Goal: Book appointment/travel/reservation

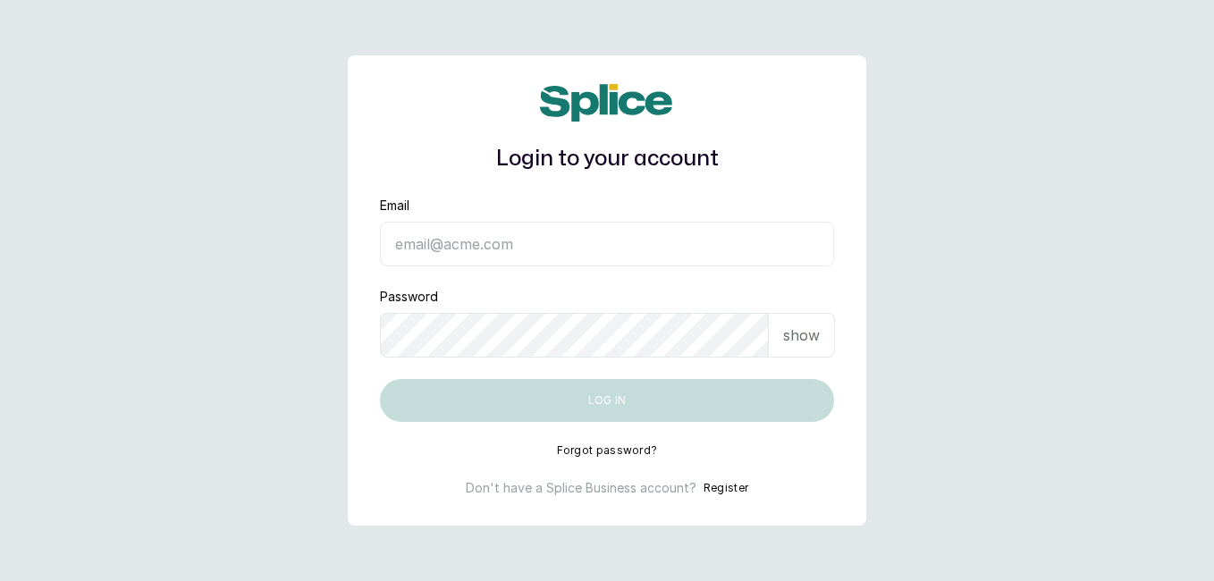
type input "[EMAIL_ADDRESS][DOMAIN_NAME]"
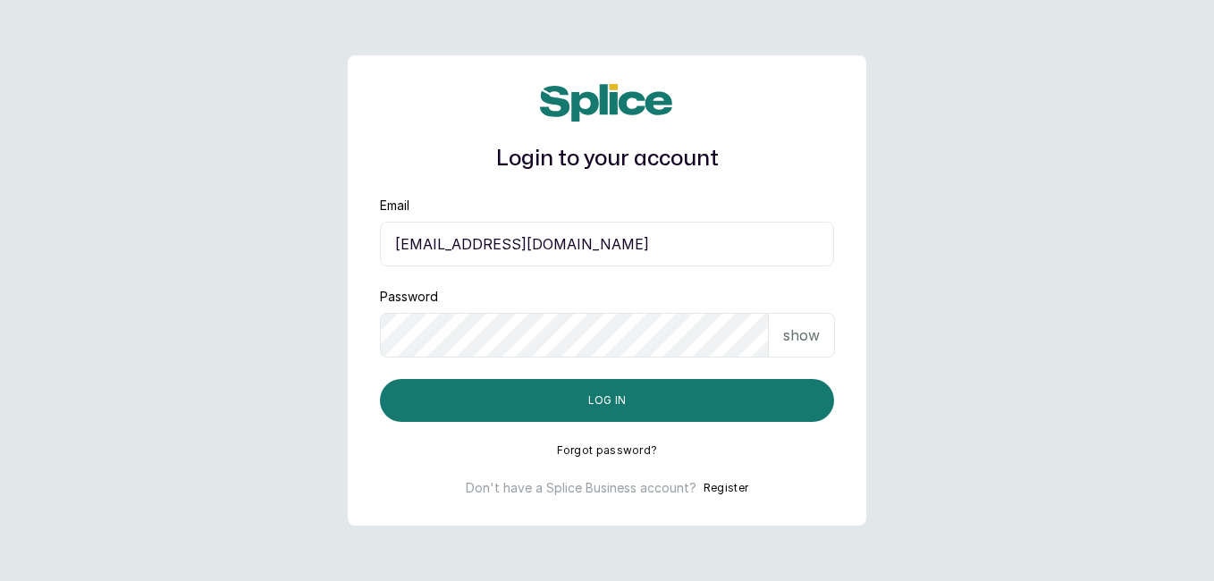
click at [752, 399] on button "Log in" at bounding box center [607, 400] width 454 height 43
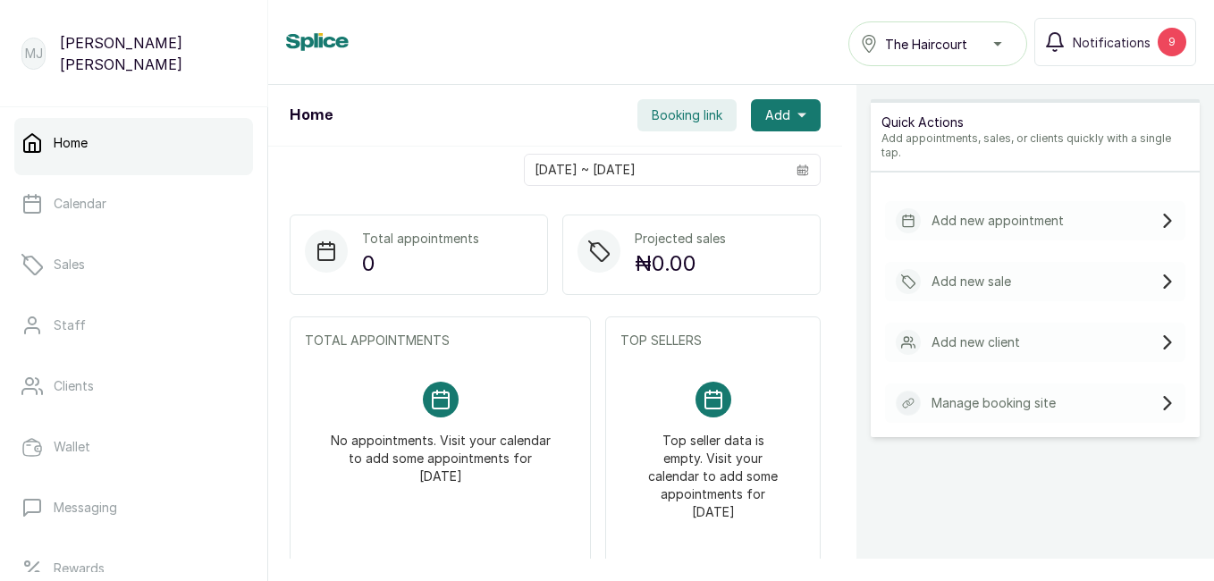
click at [957, 212] on p "Add new appointment" at bounding box center [997, 221] width 132 height 18
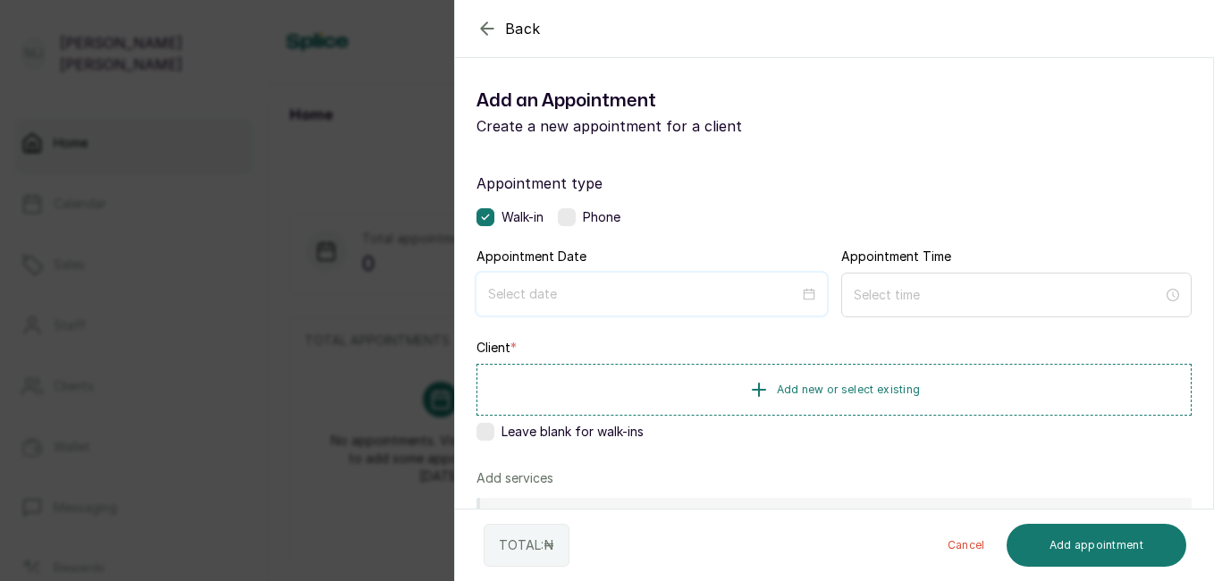
click at [630, 287] on input at bounding box center [643, 294] width 311 height 20
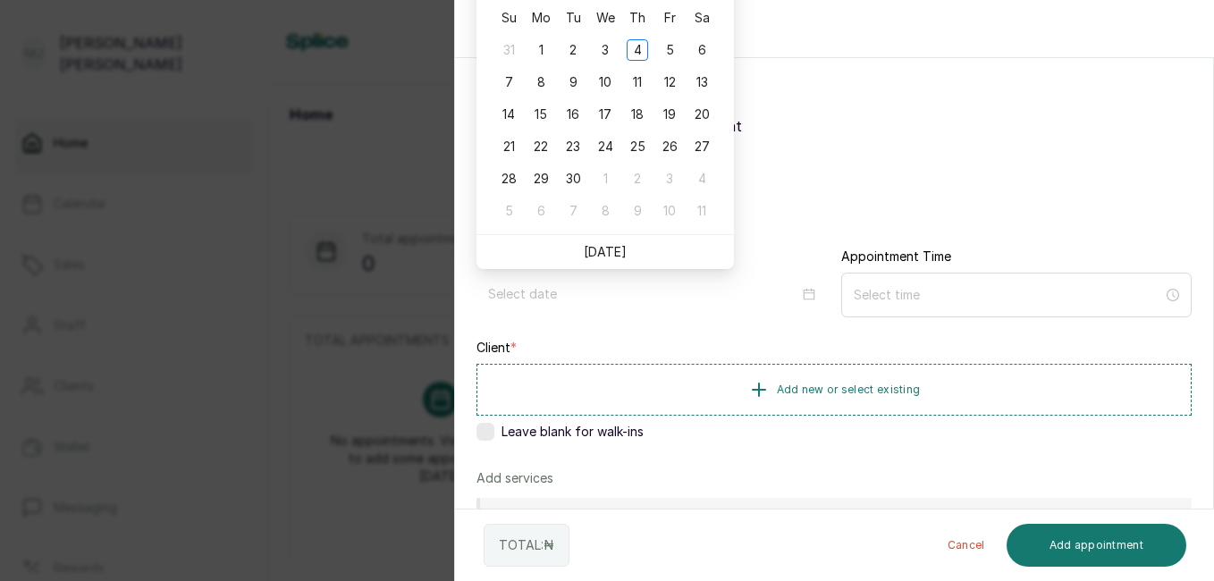
click at [608, 254] on link "[DATE]" at bounding box center [605, 251] width 43 height 15
type input "[DATE]"
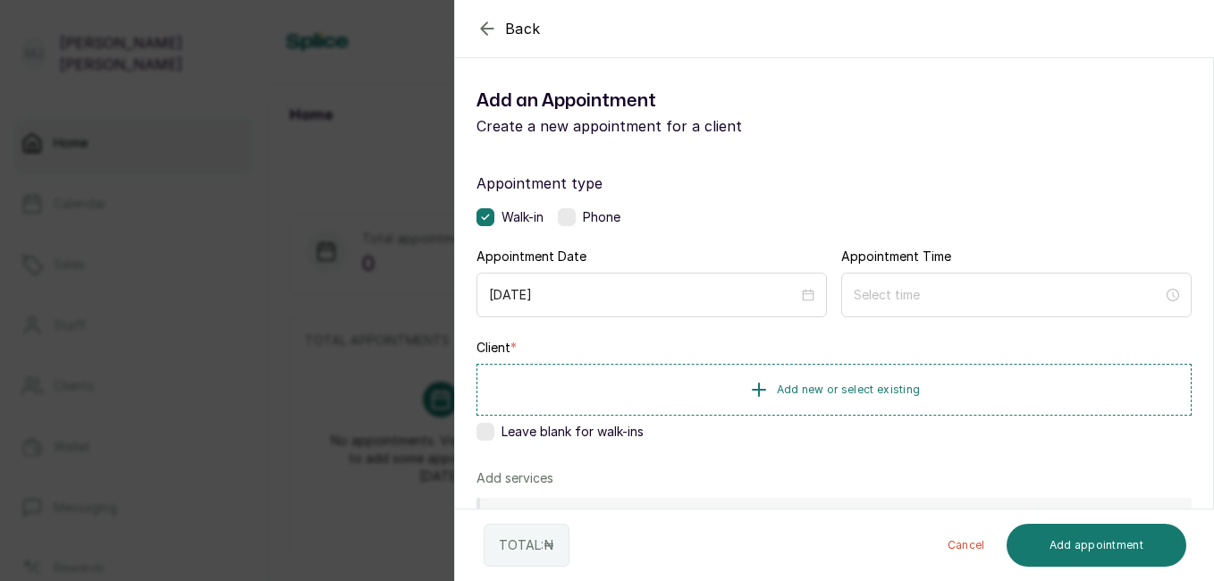
click at [989, 307] on div at bounding box center [1016, 295] width 350 height 45
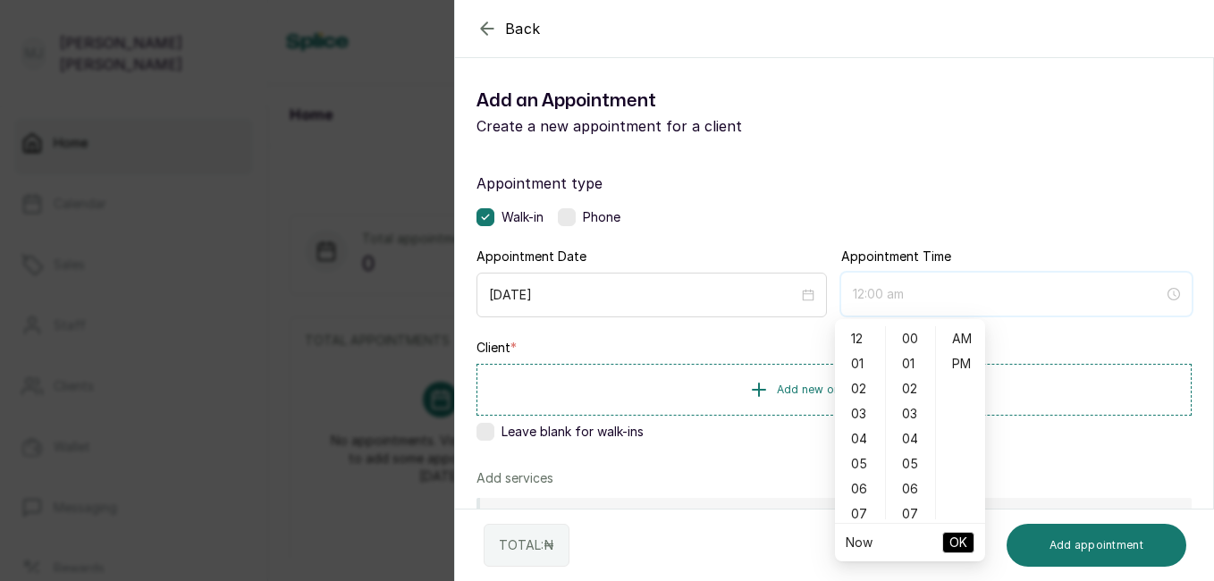
type input "12:01 am"
click at [867, 375] on div "01" at bounding box center [859, 363] width 43 height 25
click at [913, 357] on div "01" at bounding box center [910, 363] width 43 height 25
type input "1:01 pm"
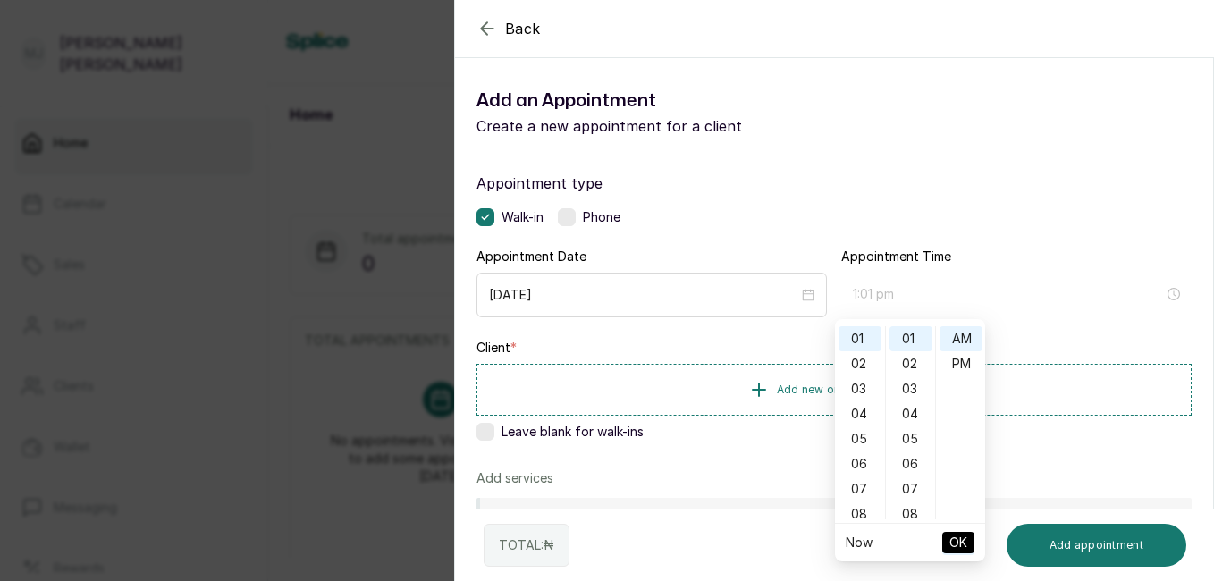
click at [956, 363] on div "PM" at bounding box center [960, 363] width 43 height 25
click at [956, 550] on span "OK" at bounding box center [958, 542] width 18 height 34
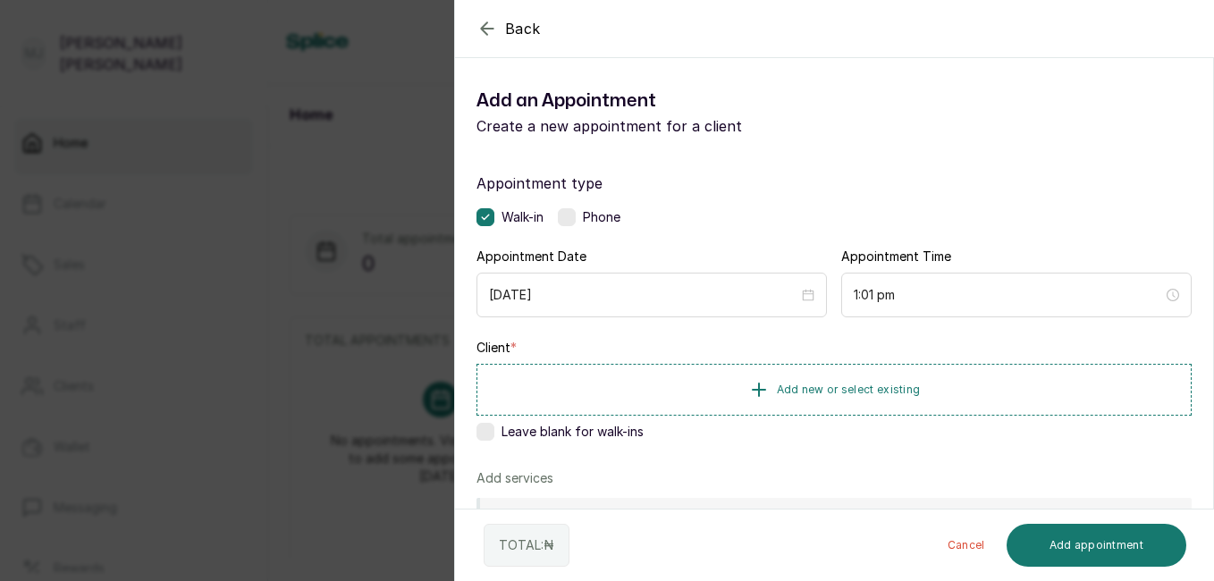
click at [956, 550] on button "Cancel" at bounding box center [966, 545] width 66 height 43
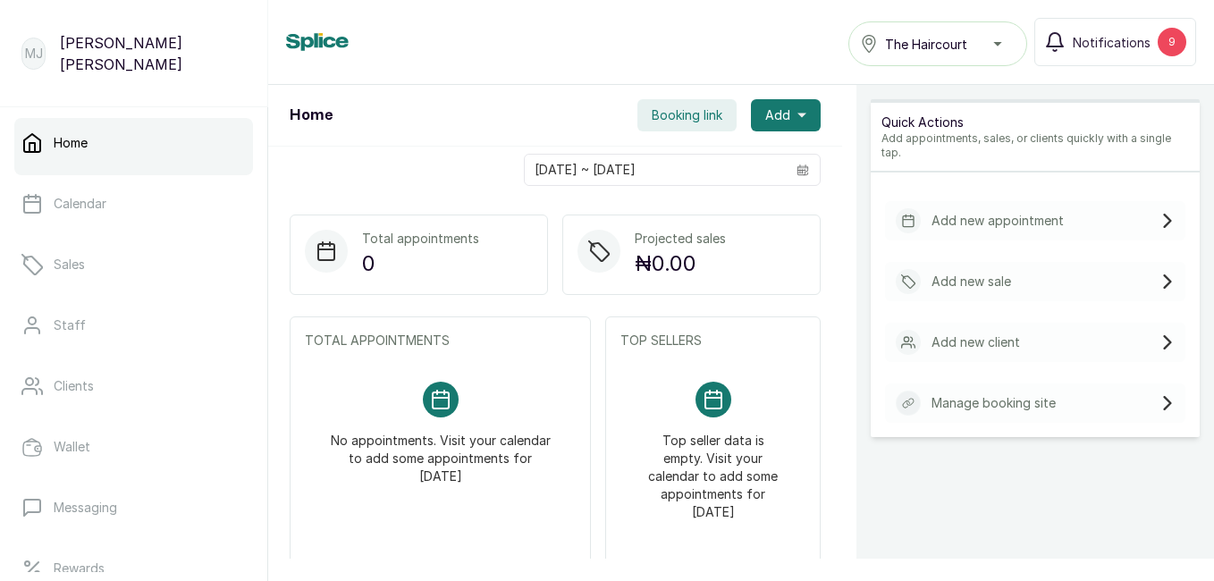
click at [780, 117] on button "Add" at bounding box center [786, 115] width 70 height 32
click at [745, 161] on span "New Appointment" at bounding box center [720, 163] width 172 height 21
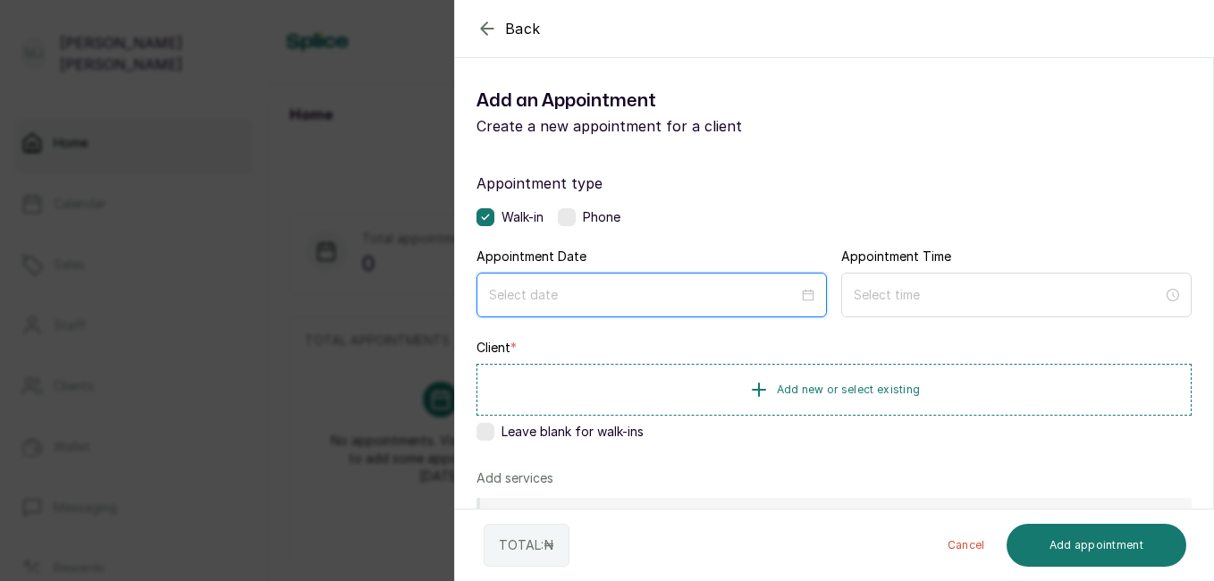
click at [640, 297] on input at bounding box center [643, 295] width 309 height 20
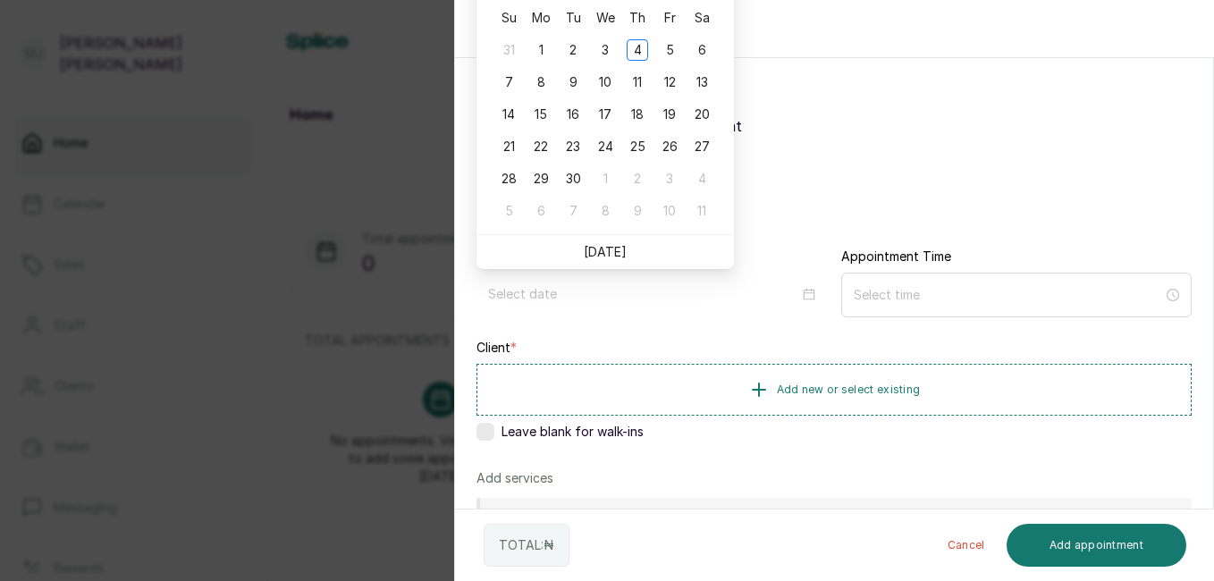
click at [608, 251] on link "[DATE]" at bounding box center [605, 251] width 43 height 15
type input "[DATE]"
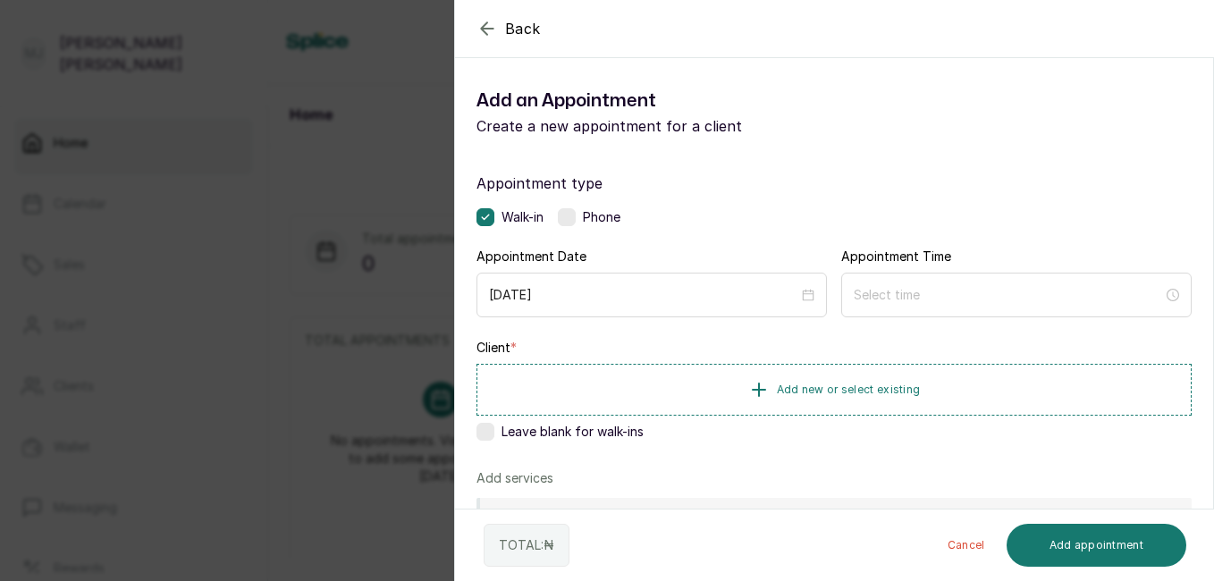
click at [584, 217] on div "Phone" at bounding box center [589, 217] width 63 height 18
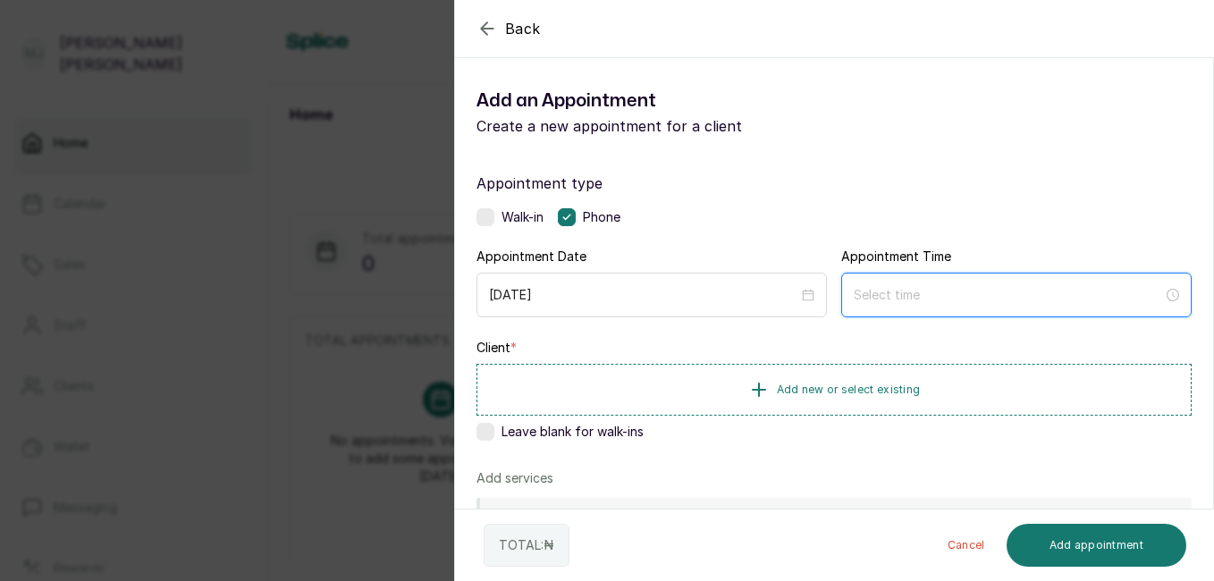
click at [886, 285] on input at bounding box center [1007, 295] width 309 height 20
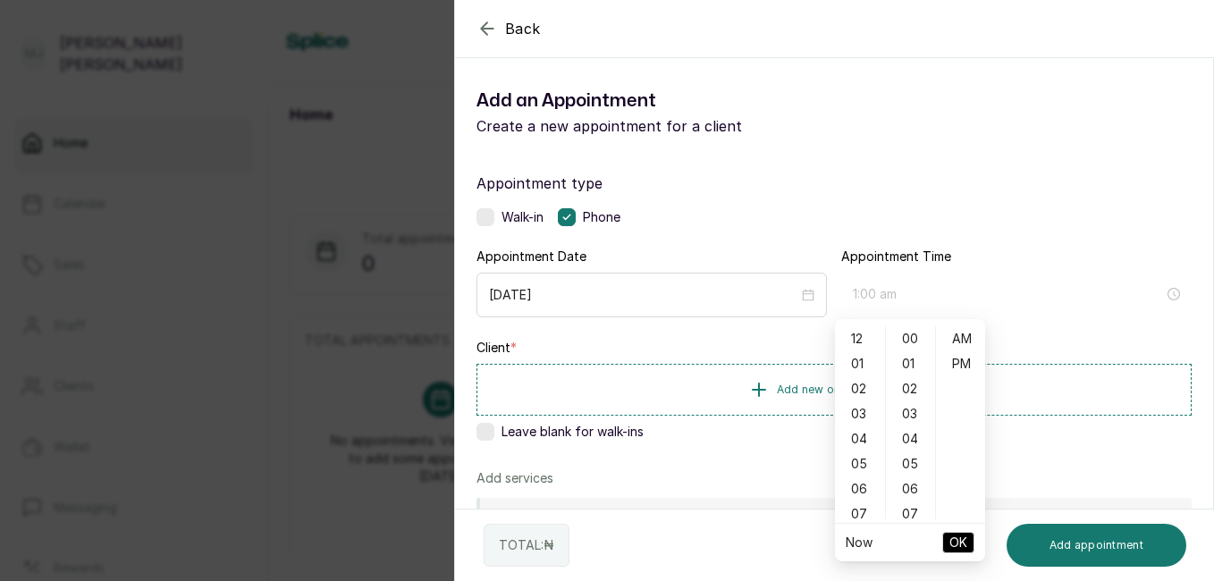
click at [860, 361] on div "01" at bounding box center [859, 363] width 43 height 25
click at [912, 390] on div "02" at bounding box center [910, 388] width 43 height 25
type input "1:02 pm"
click at [962, 370] on div "PM" at bounding box center [960, 363] width 43 height 25
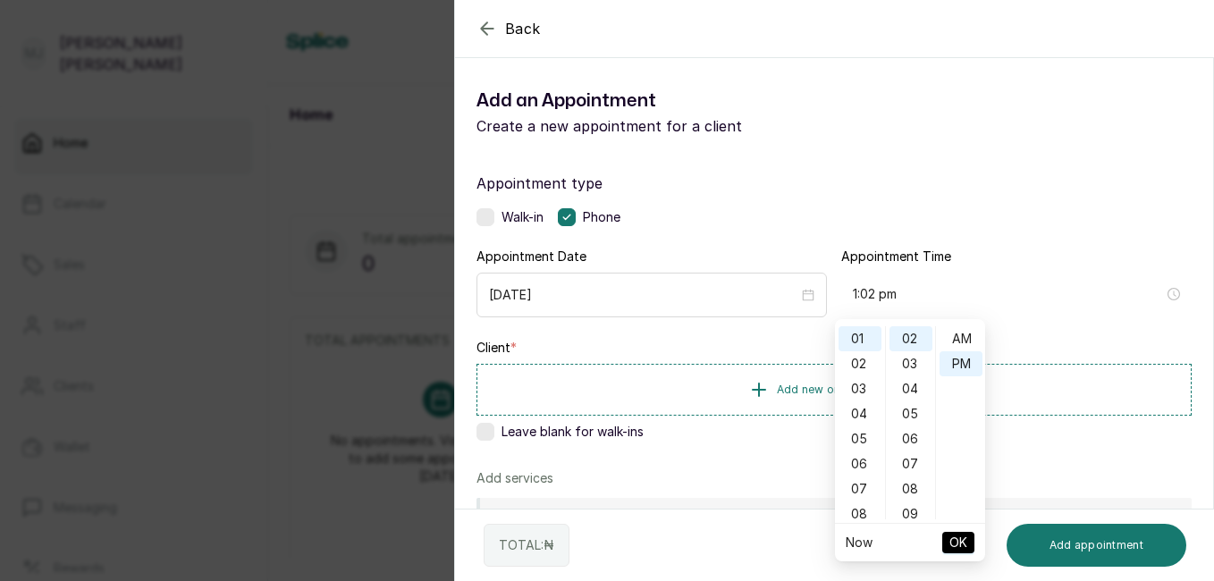
scroll to position [25, 0]
click at [962, 535] on span "OK" at bounding box center [958, 542] width 18 height 34
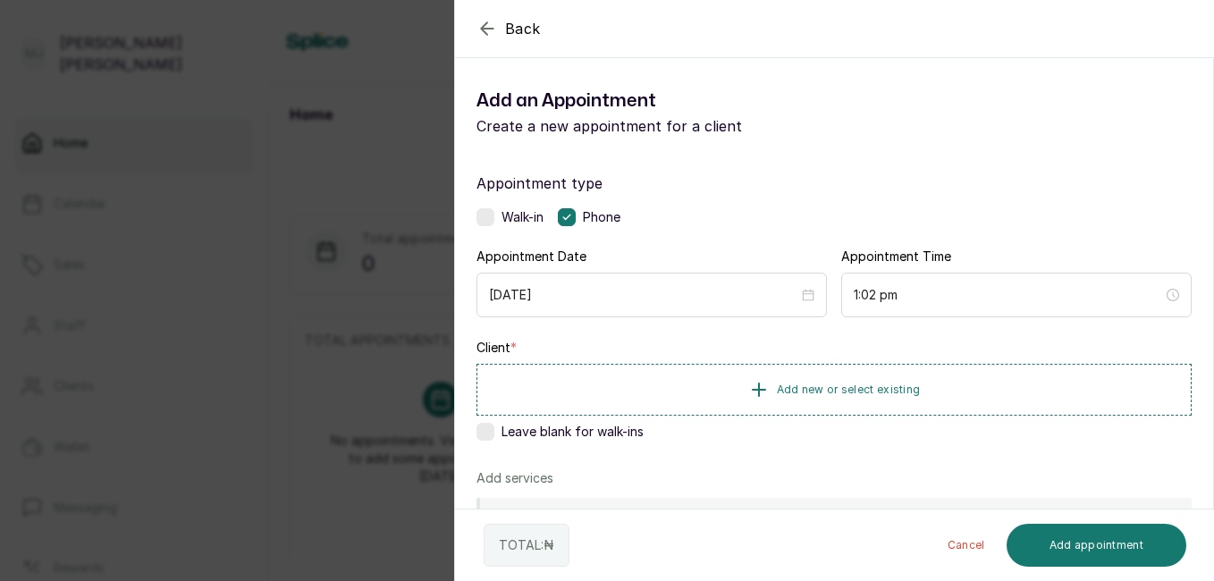
click at [991, 392] on button "Add new or select existing" at bounding box center [833, 390] width 715 height 52
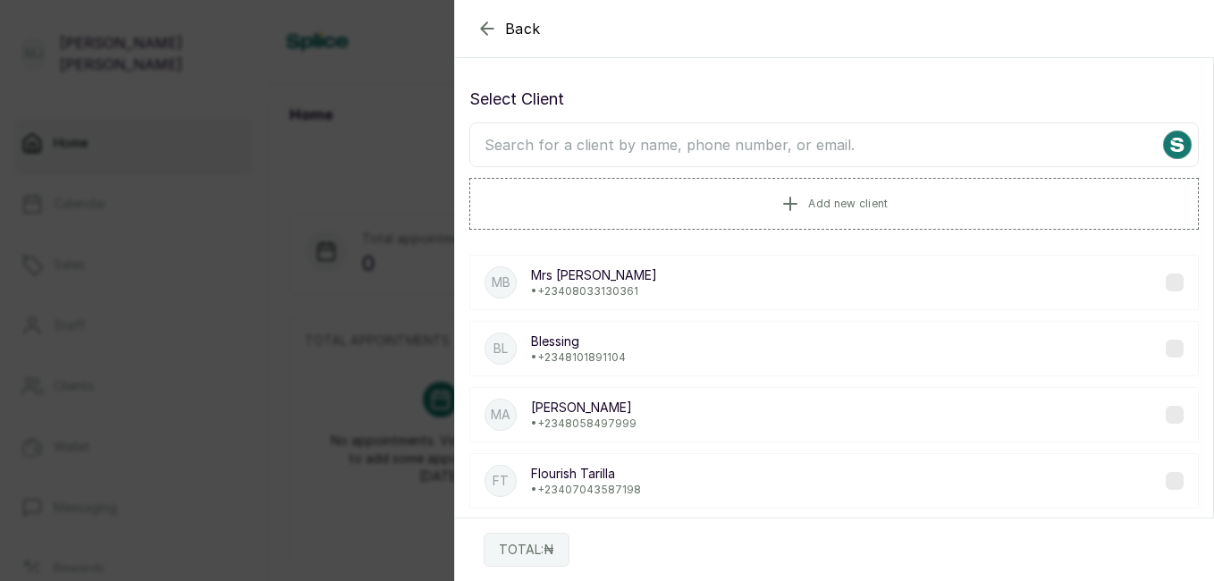
click at [910, 155] on input "text" at bounding box center [833, 144] width 729 height 45
type input "princess"
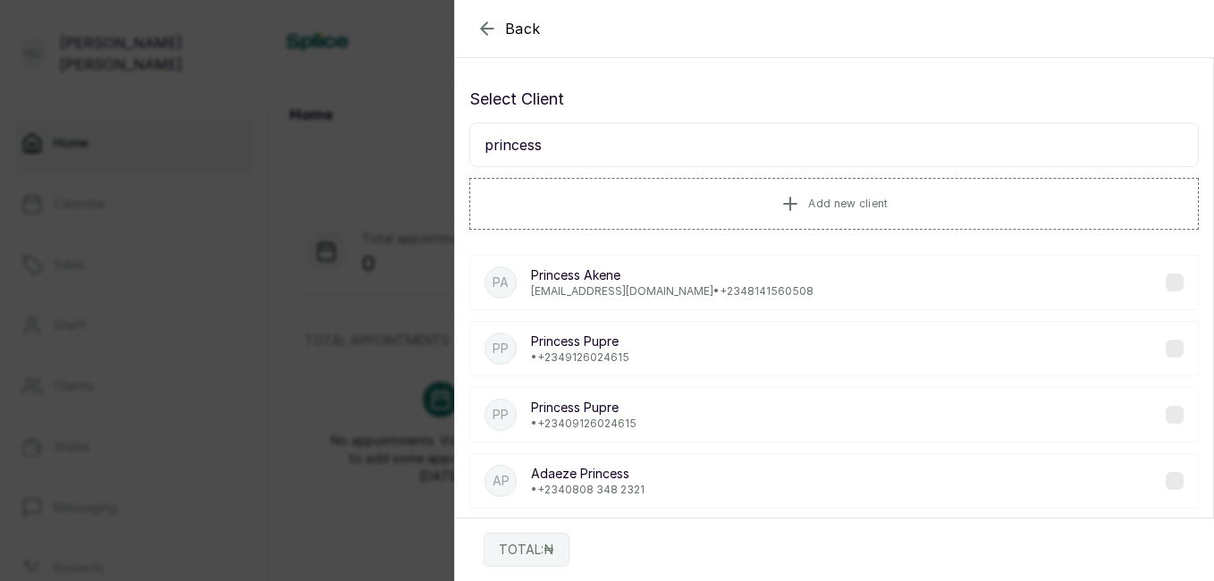
click at [694, 361] on div "PP Princess Pupre • [PHONE_NUMBER]" at bounding box center [833, 348] width 729 height 55
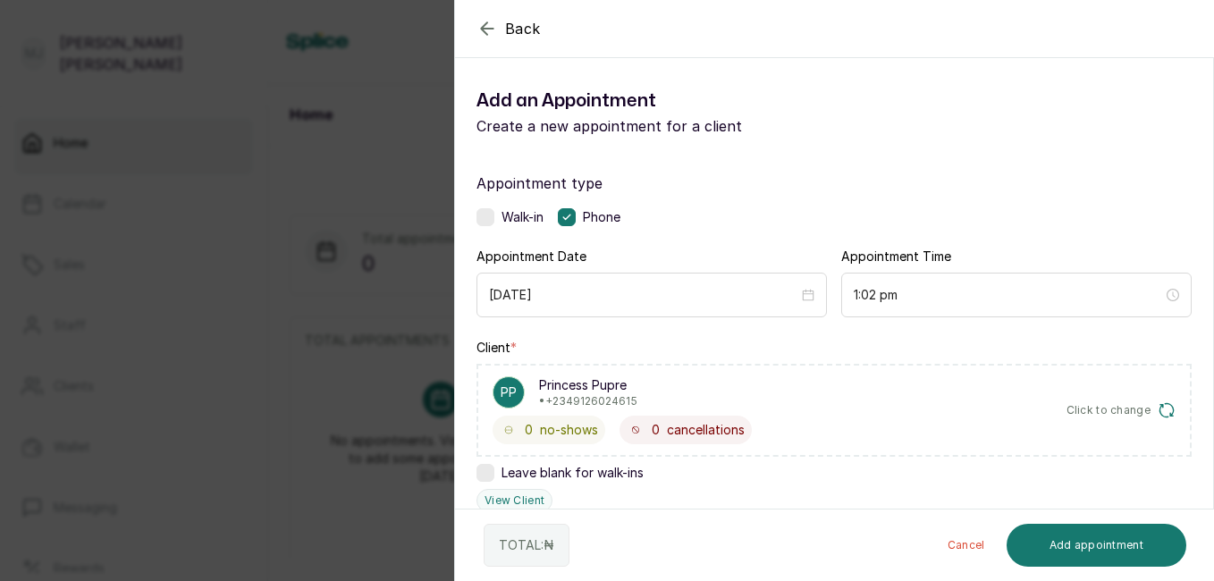
scroll to position [431, 0]
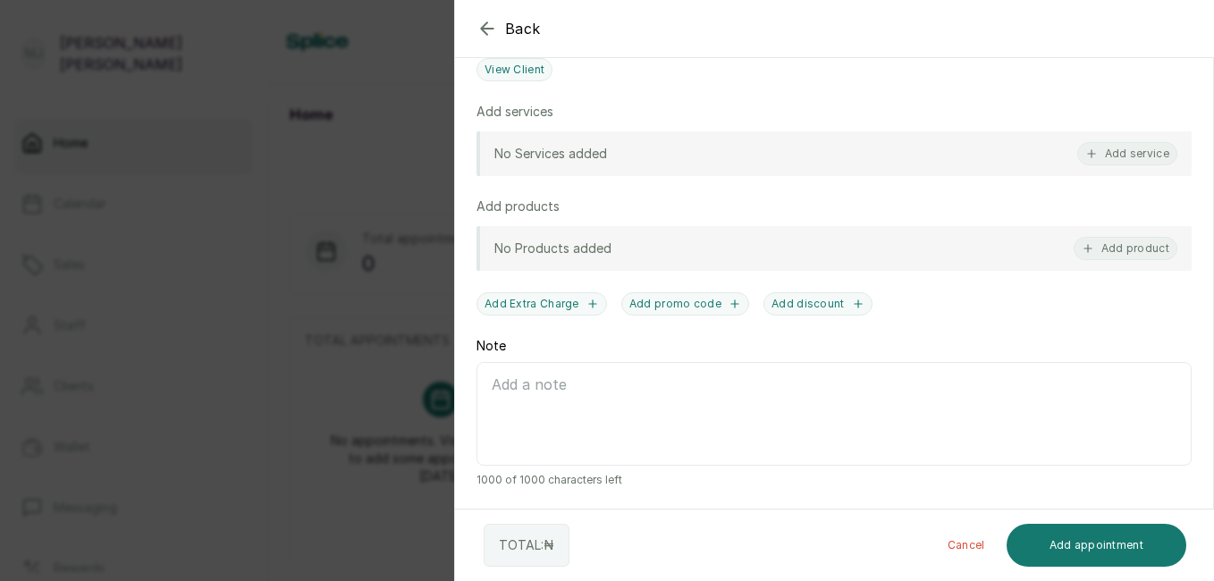
click at [1112, 156] on button "Add service" at bounding box center [1127, 153] width 100 height 23
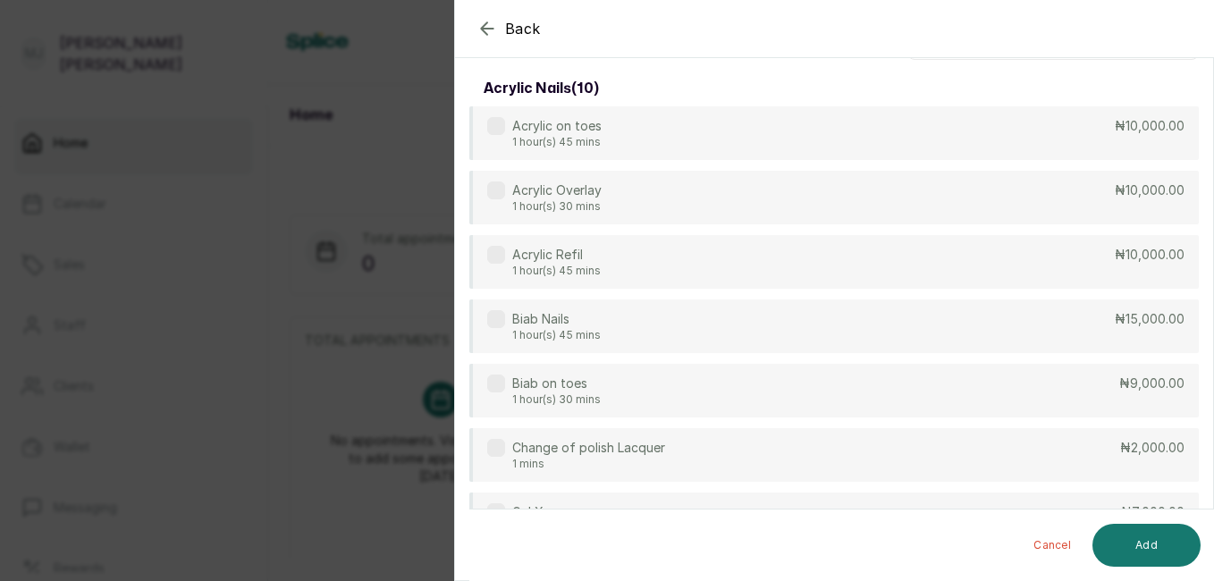
scroll to position [0, 0]
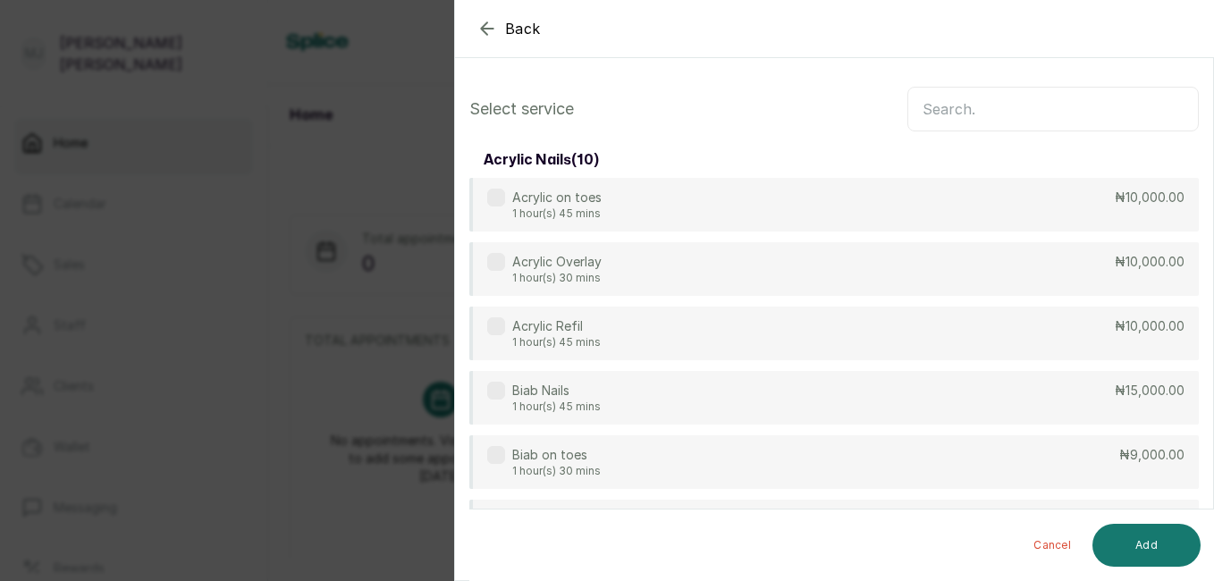
click at [1009, 117] on input "text" at bounding box center [1052, 109] width 291 height 45
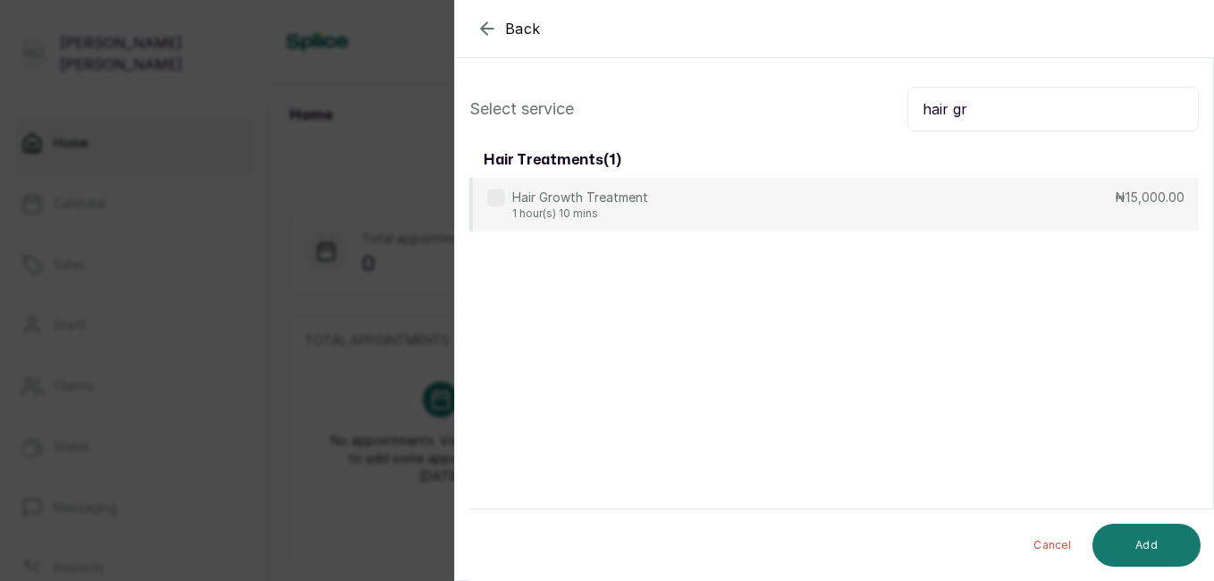
type input "hair gr"
click at [933, 198] on div "Hair Growth Treatment 1 hour(s) 10 mins ₦15,000.00" at bounding box center [833, 205] width 729 height 54
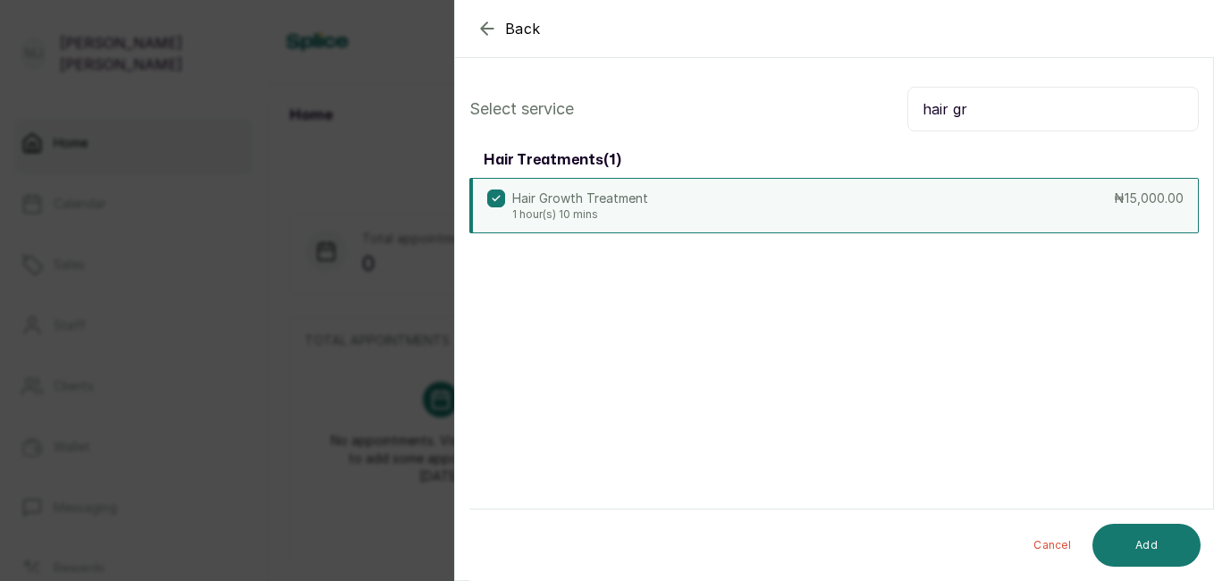
click at [1152, 540] on button "Add" at bounding box center [1146, 545] width 108 height 43
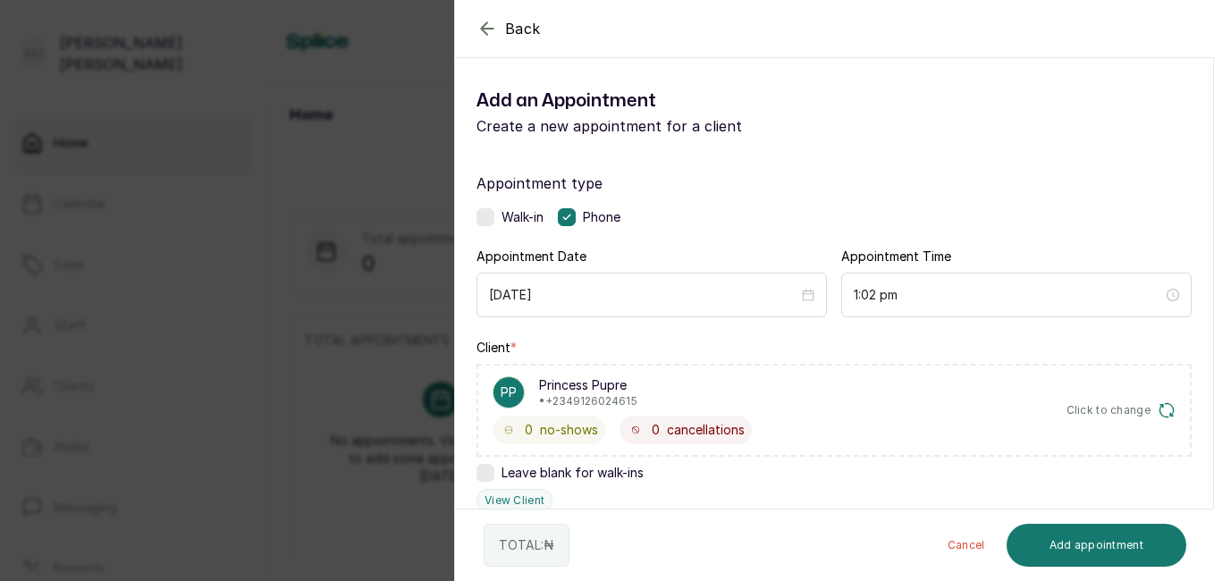
scroll to position [491, 0]
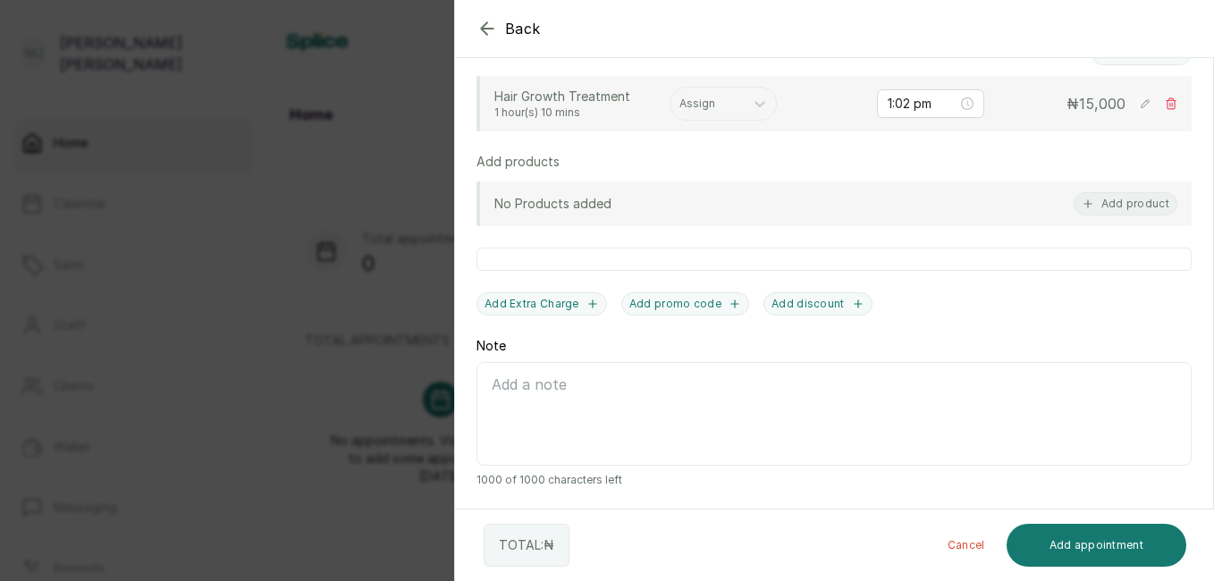
click at [720, 106] on div at bounding box center [706, 104] width 55 height 16
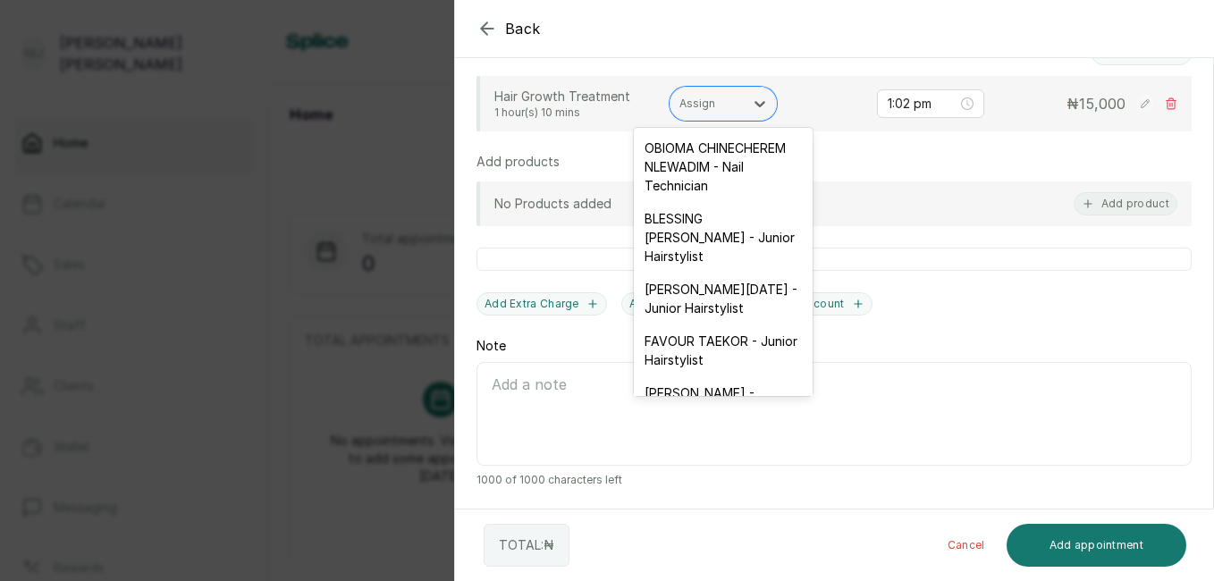
click at [740, 324] on div "[PERSON_NAME][DATE] - Junior Hairstylist" at bounding box center [723, 299] width 179 height 52
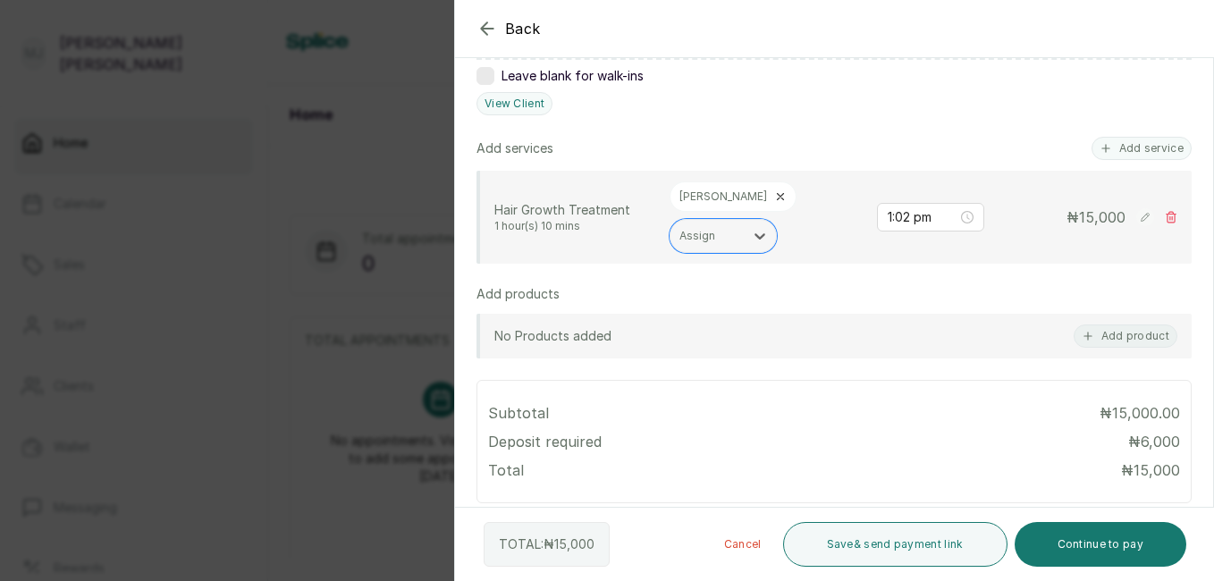
scroll to position [396, 0]
click at [1128, 154] on button "Add service" at bounding box center [1141, 149] width 100 height 23
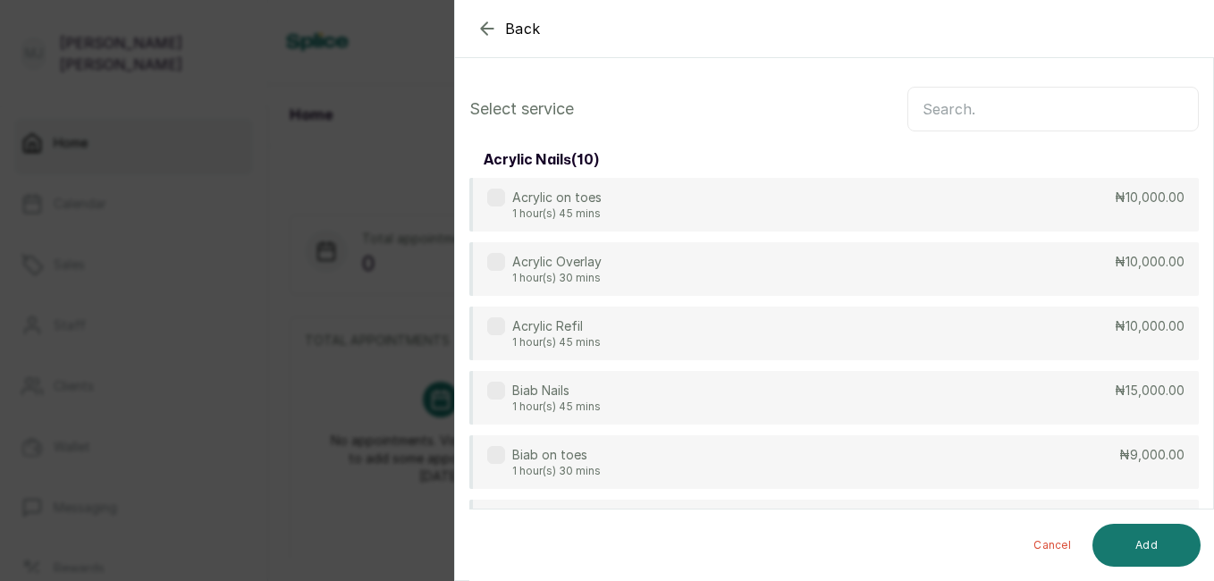
click at [1051, 111] on input "text" at bounding box center [1052, 109] width 291 height 45
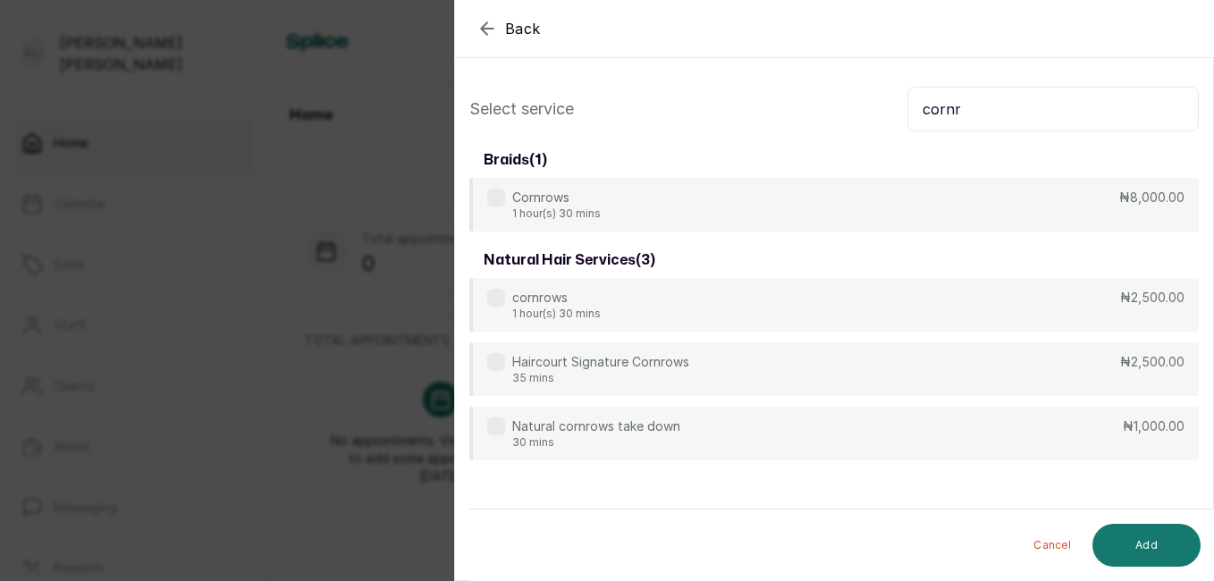
type input "cornr"
click at [1064, 362] on div "Haircourt Signature Cornrows 35 mins ₦2,500.00" at bounding box center [833, 369] width 729 height 54
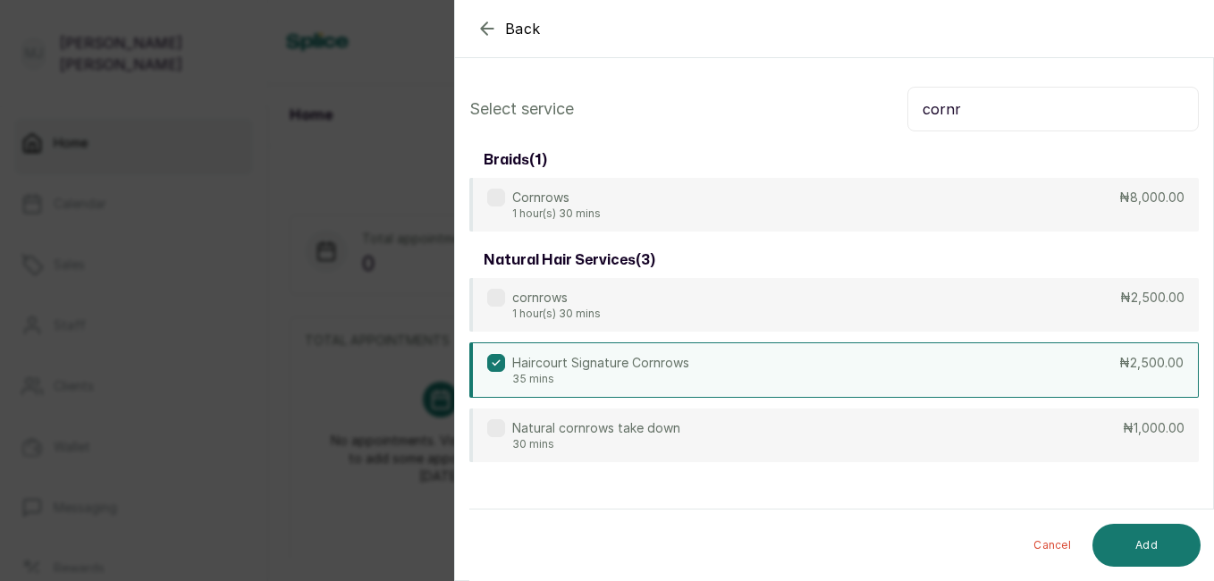
click at [1149, 546] on button "Add" at bounding box center [1146, 545] width 108 height 43
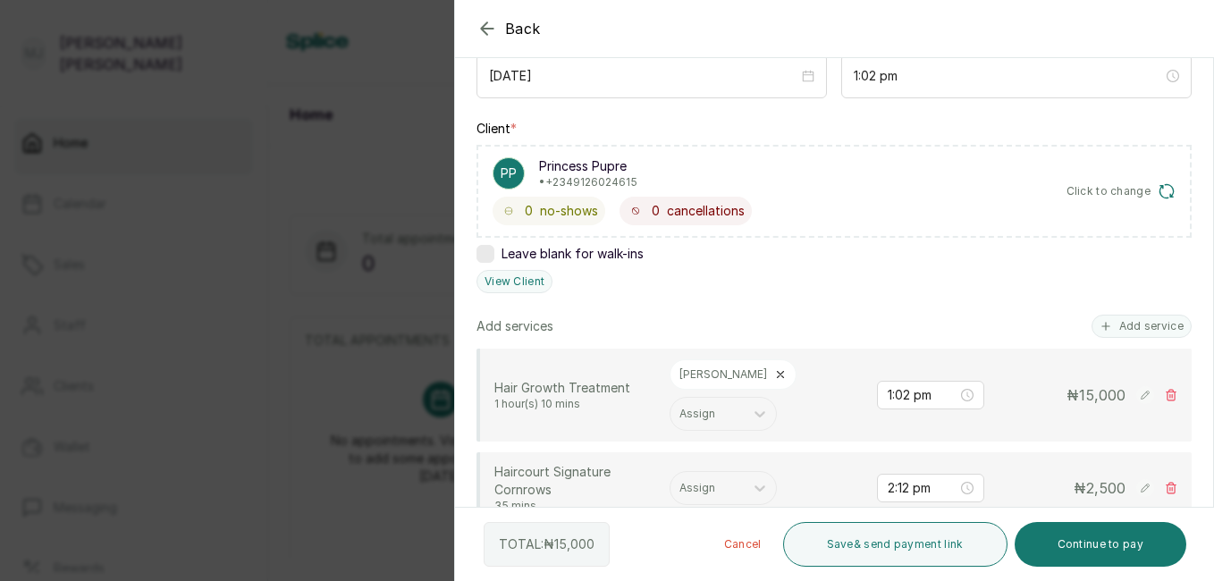
scroll to position [239, 0]
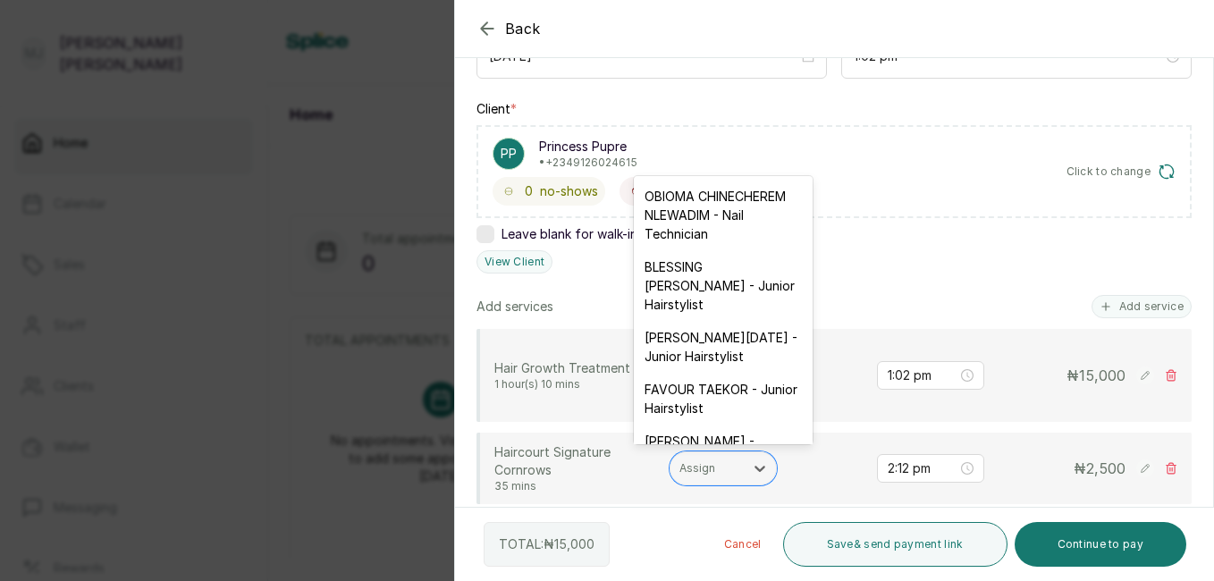
click at [705, 475] on div at bounding box center [706, 468] width 55 height 16
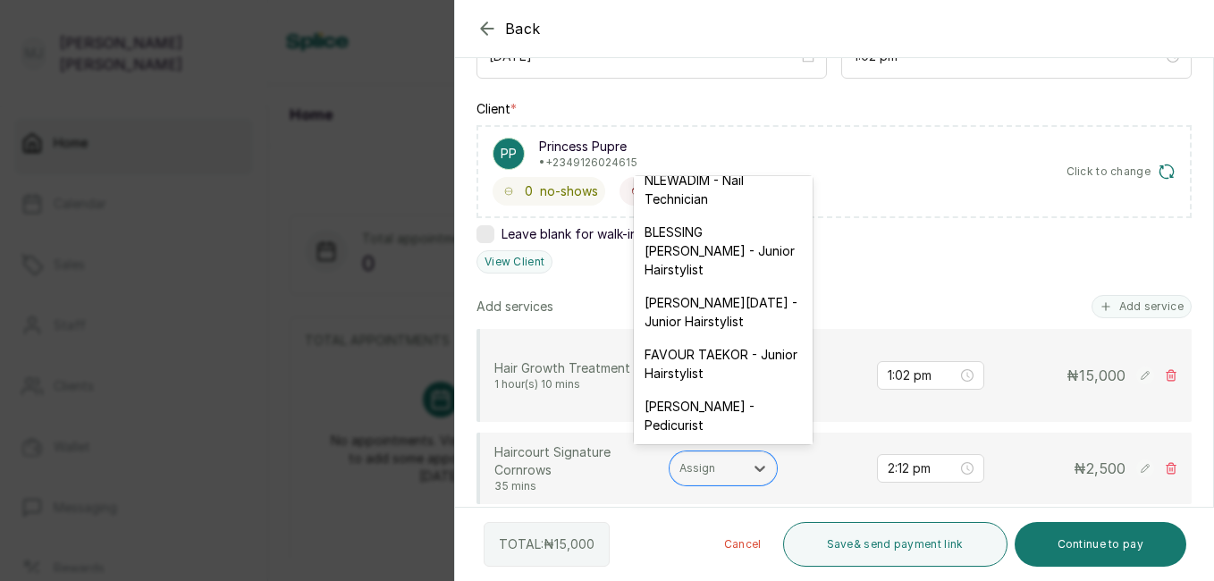
click at [723, 338] on div "[PERSON_NAME][DATE] - Junior Hairstylist" at bounding box center [723, 312] width 179 height 52
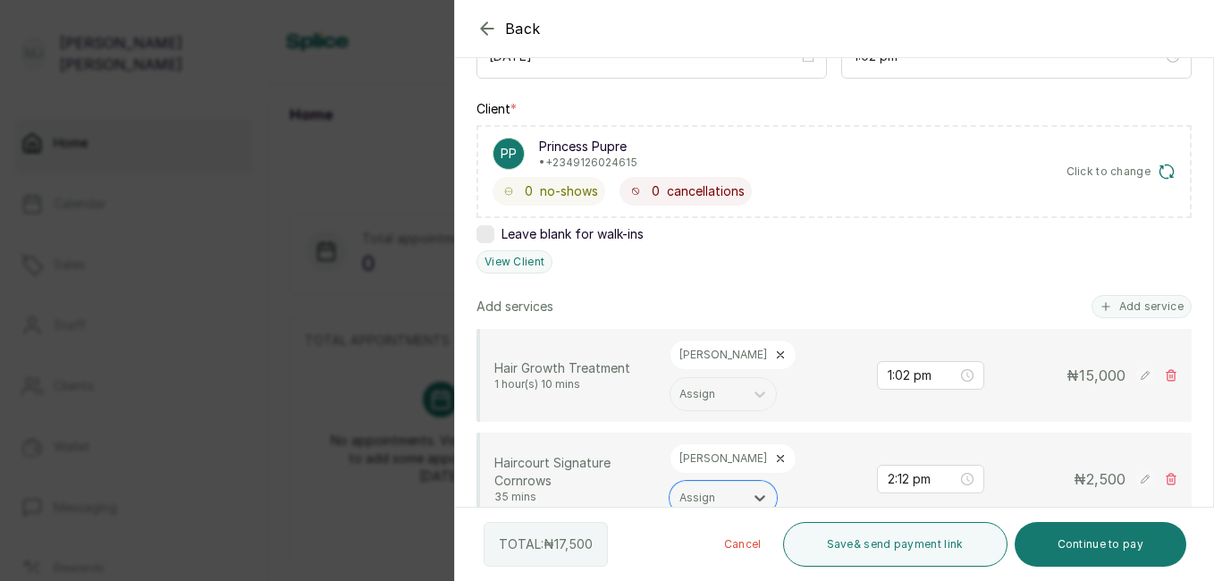
click at [1120, 546] on button "Continue to pay" at bounding box center [1100, 544] width 172 height 45
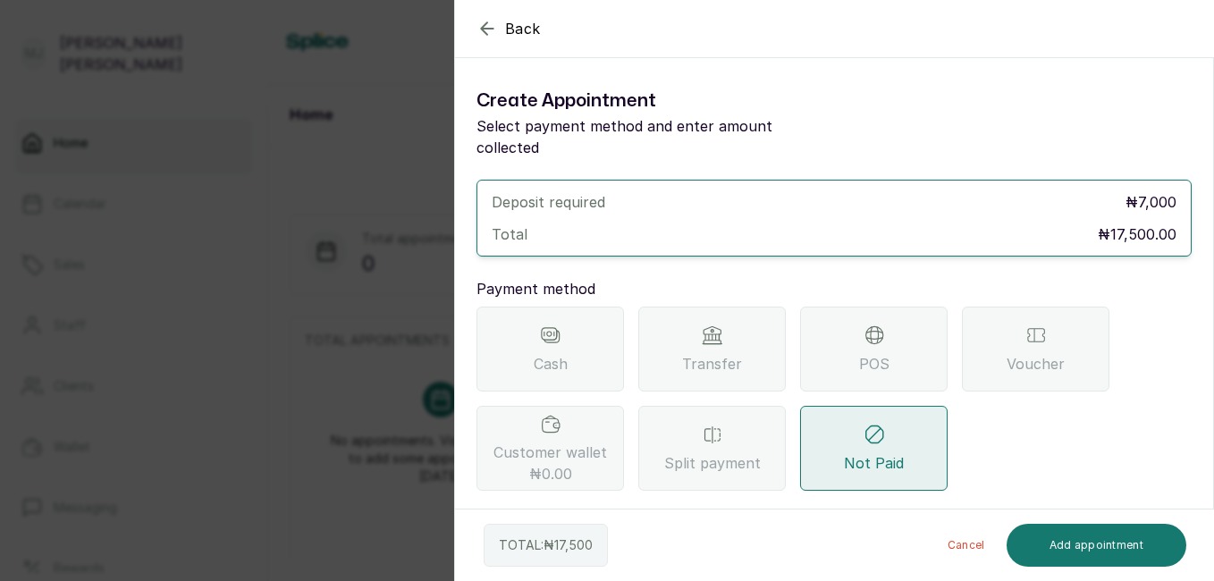
scroll to position [0, 0]
click at [727, 353] on span "Transfer" at bounding box center [712, 363] width 60 height 21
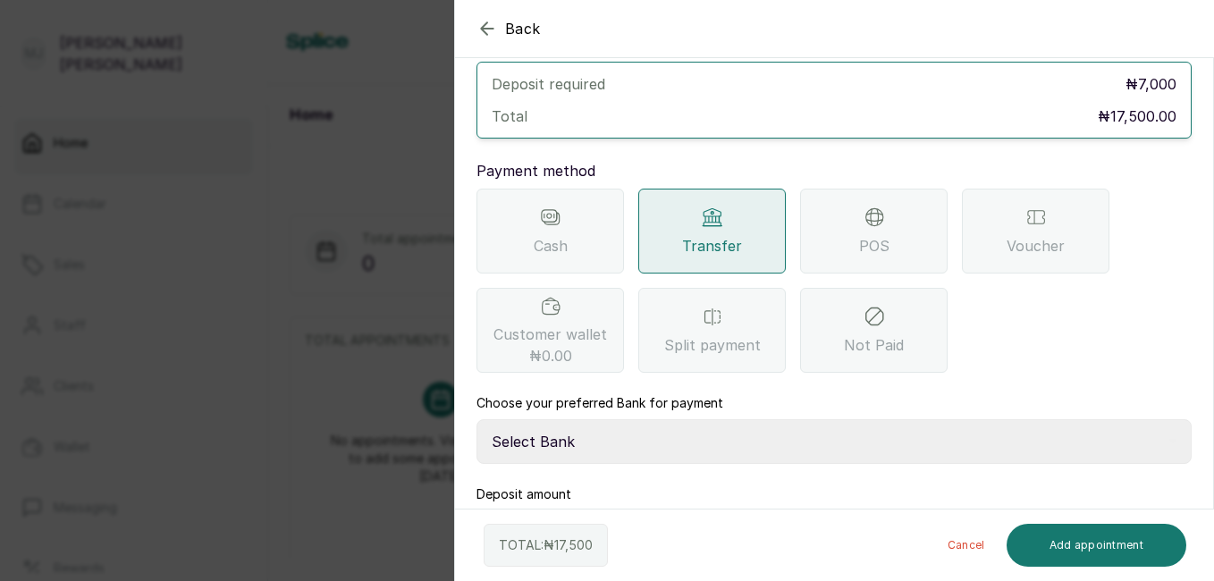
scroll to position [161, 0]
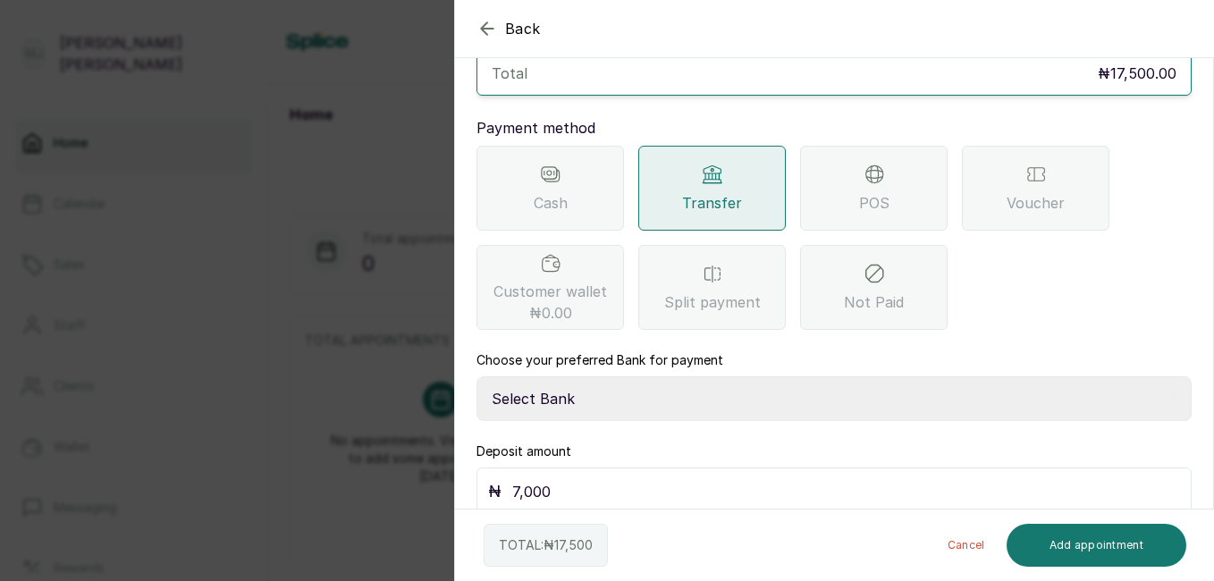
click at [941, 376] on select "Select Bank THE HAIR COURT Zenith Bank THE HAIR COURT Guaranty Trust Bank" at bounding box center [833, 398] width 715 height 45
select select "8093f8fd-914a-4246-9da3-7ae1719cd41e"
click at [476, 376] on select "Select Bank THE HAIR COURT Zenith Bank THE HAIR COURT Guaranty Trust Bank" at bounding box center [833, 398] width 715 height 45
click at [835, 479] on input "7,000" at bounding box center [846, 491] width 668 height 25
type input "7"
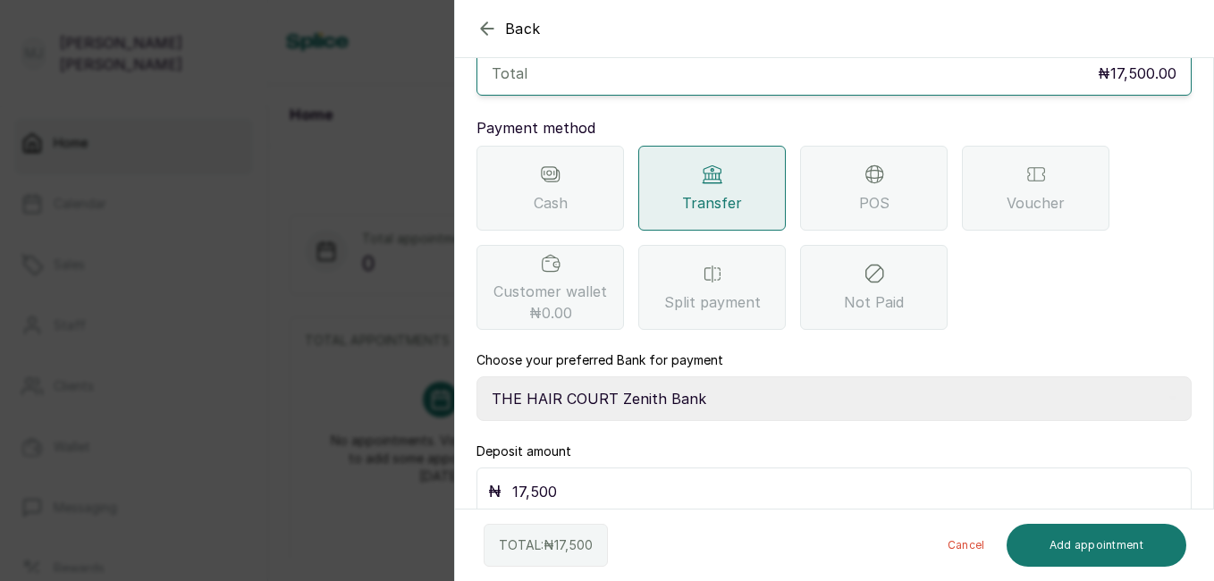
type input "17,500"
click at [1111, 554] on button "Add appointment" at bounding box center [1096, 545] width 181 height 43
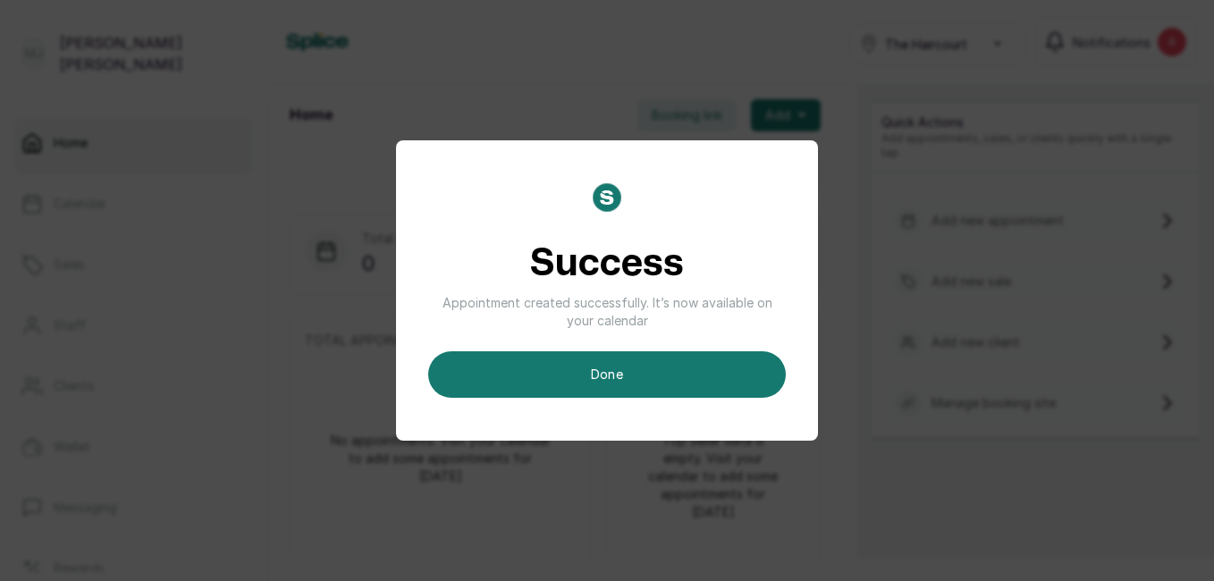
click at [620, 370] on button "done" at bounding box center [606, 374] width 357 height 46
